Goal: Information Seeking & Learning: Learn about a topic

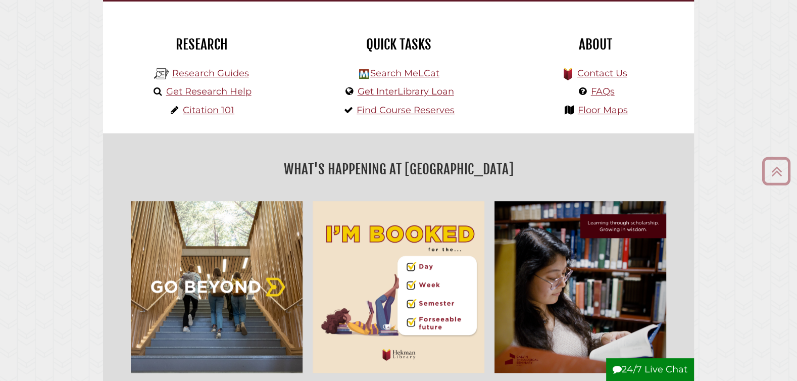
scroll to position [271, 0]
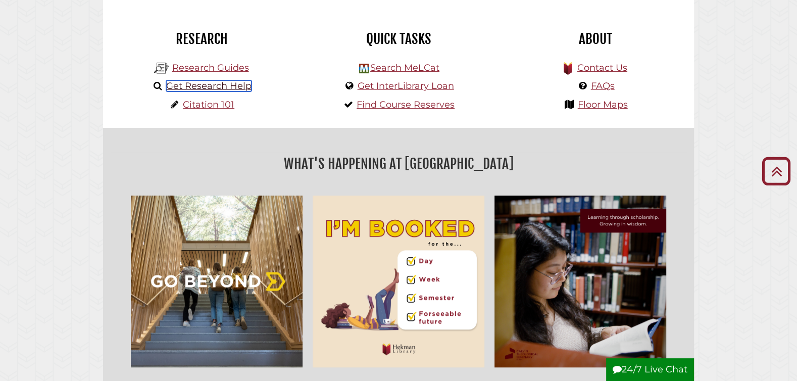
click at [221, 87] on link "Get Research Help" at bounding box center [208, 85] width 85 height 11
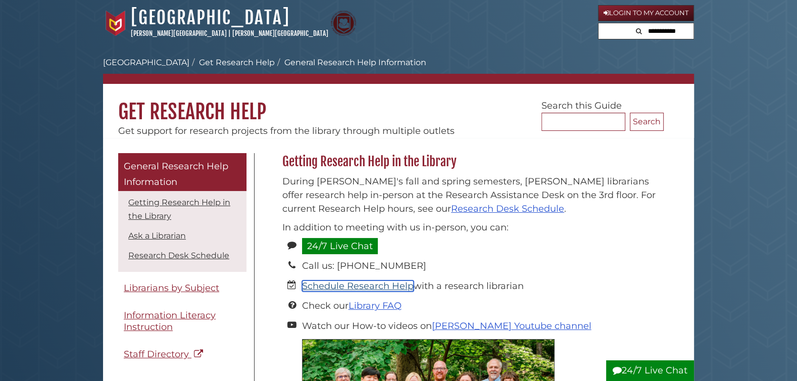
click at [352, 286] on link "Schedule Research Help" at bounding box center [358, 285] width 112 height 11
click at [327, 283] on link "Schedule Research Help" at bounding box center [358, 285] width 112 height 11
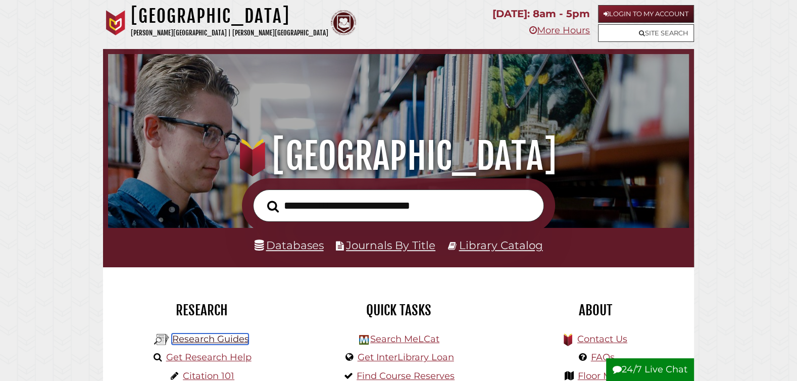
click at [204, 336] on link "Research Guides" at bounding box center [210, 338] width 77 height 11
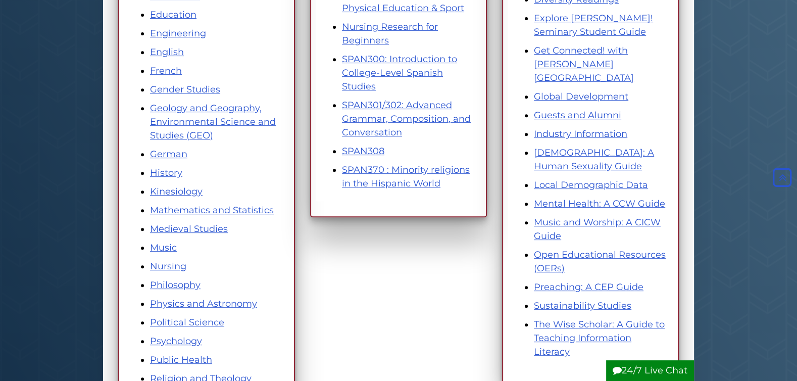
scroll to position [406, 0]
click at [180, 264] on link "Nursing" at bounding box center [168, 265] width 36 height 11
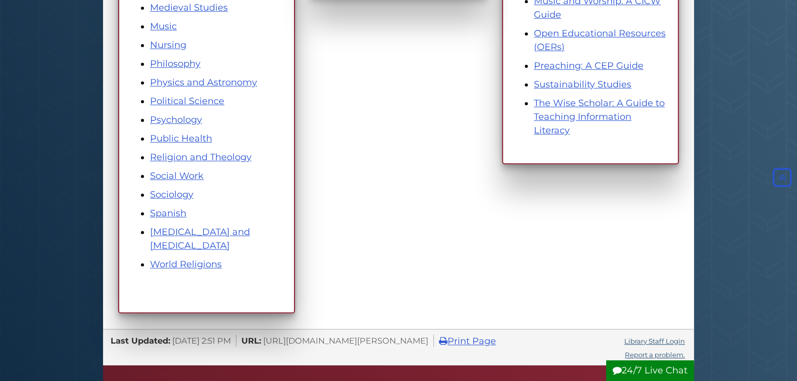
scroll to position [948, 0]
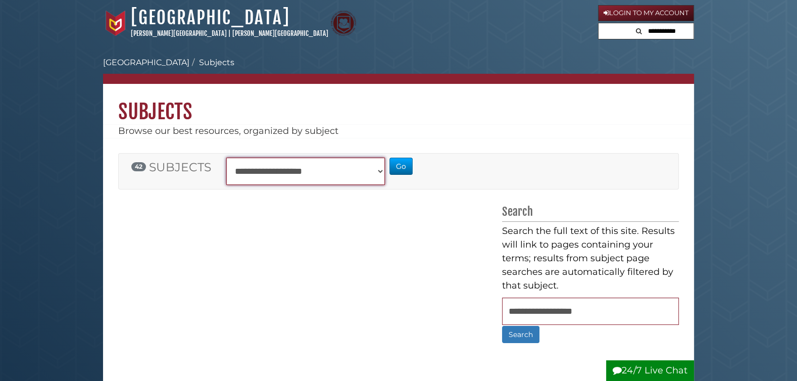
click at [379, 174] on select "**********" at bounding box center [305, 171] width 159 height 27
select select "**********"
click at [226, 158] on select "**********" at bounding box center [305, 171] width 159 height 27
click at [403, 159] on button "Go" at bounding box center [401, 166] width 23 height 17
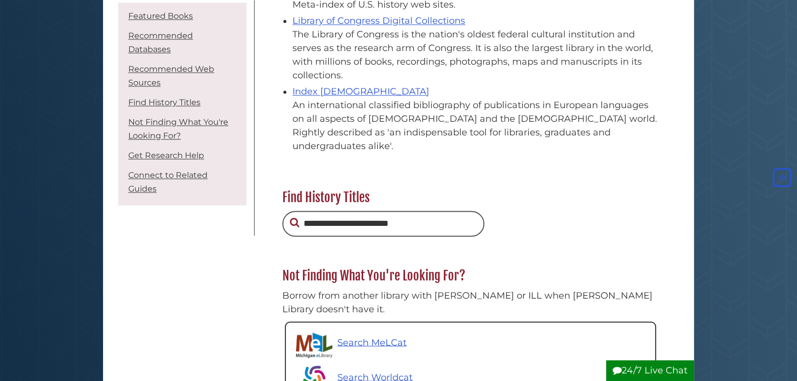
scroll to position [1449, 0]
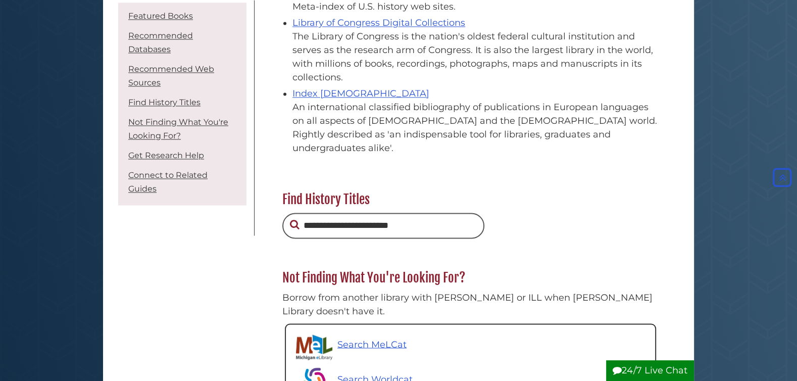
click at [368, 213] on input "text" at bounding box center [383, 226] width 202 height 26
type input "****"
click at [290, 217] on button "Search" at bounding box center [295, 224] width 10 height 15
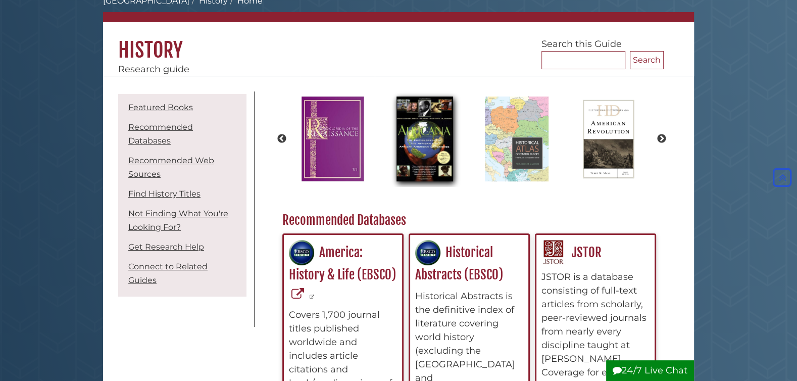
scroll to position [0, 0]
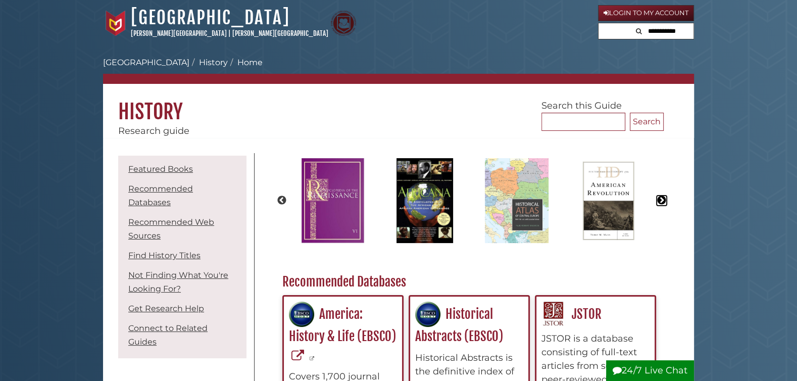
click at [662, 199] on button "Next" at bounding box center [662, 201] width 10 height 10
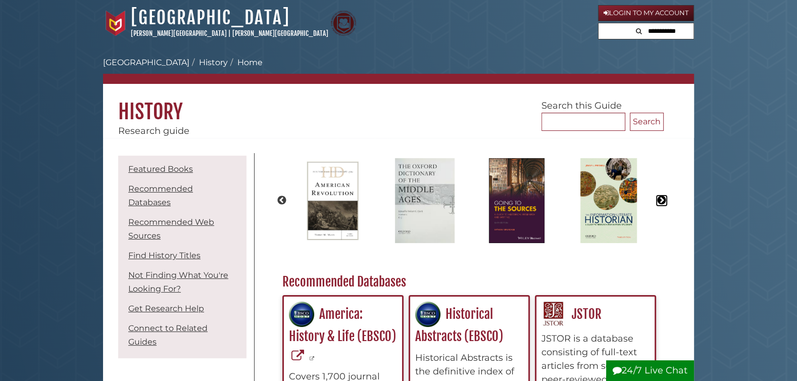
click at [662, 199] on button "Next" at bounding box center [662, 201] width 10 height 10
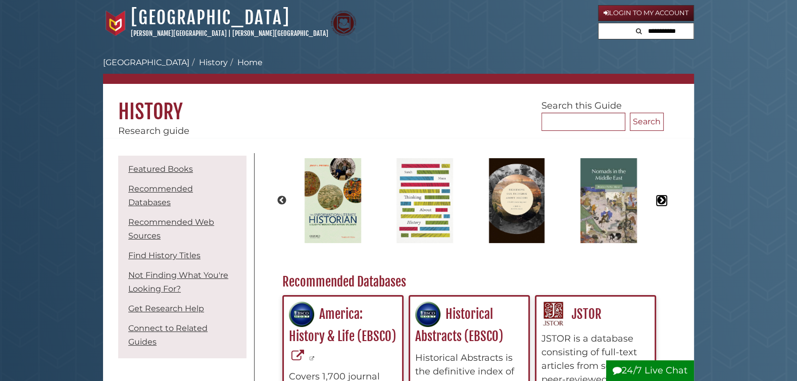
click at [662, 199] on button "Next" at bounding box center [662, 201] width 10 height 10
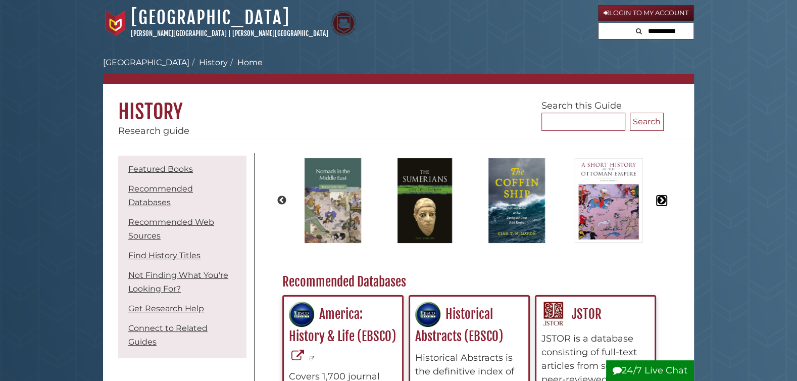
click at [662, 199] on button "Next" at bounding box center [662, 201] width 10 height 10
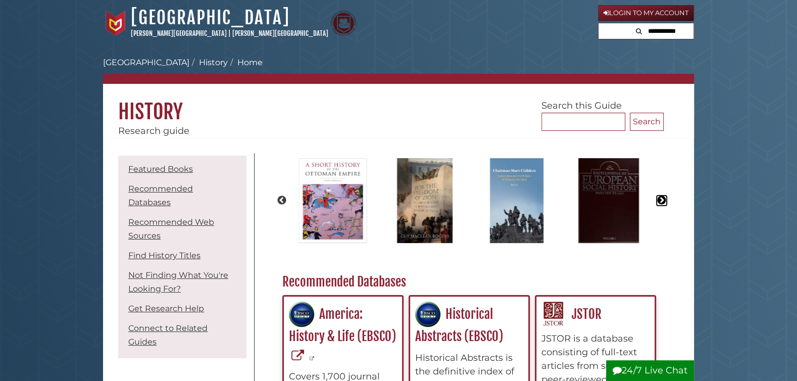
click at [662, 199] on button "Next" at bounding box center [662, 201] width 10 height 10
